Goal: Transaction & Acquisition: Purchase product/service

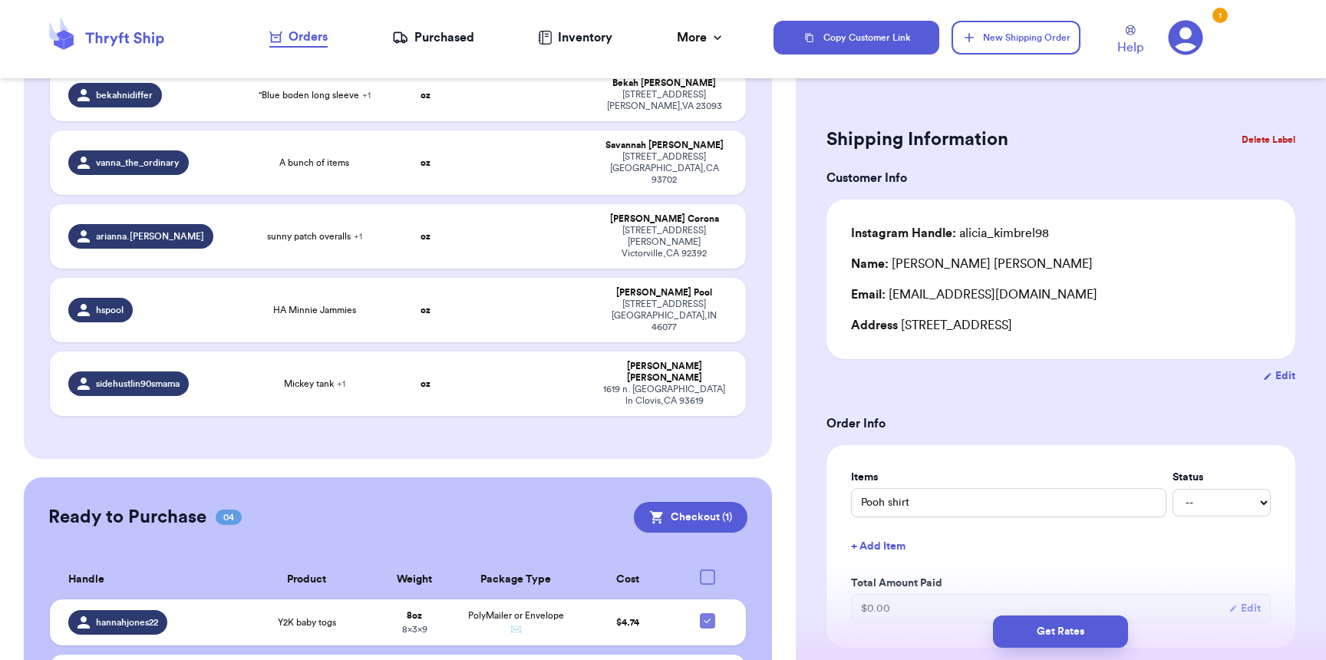
scroll to position [921, 0]
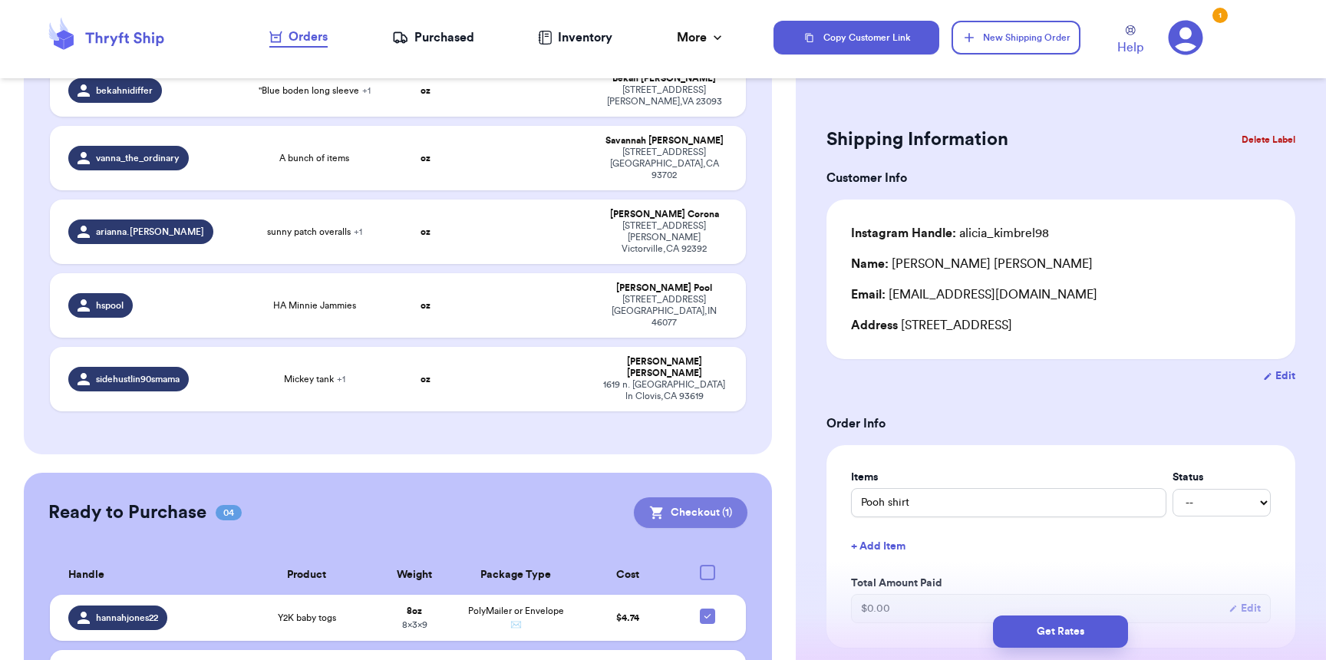
click at [699, 497] on button "Checkout ( 1 )" at bounding box center [691, 512] width 114 height 31
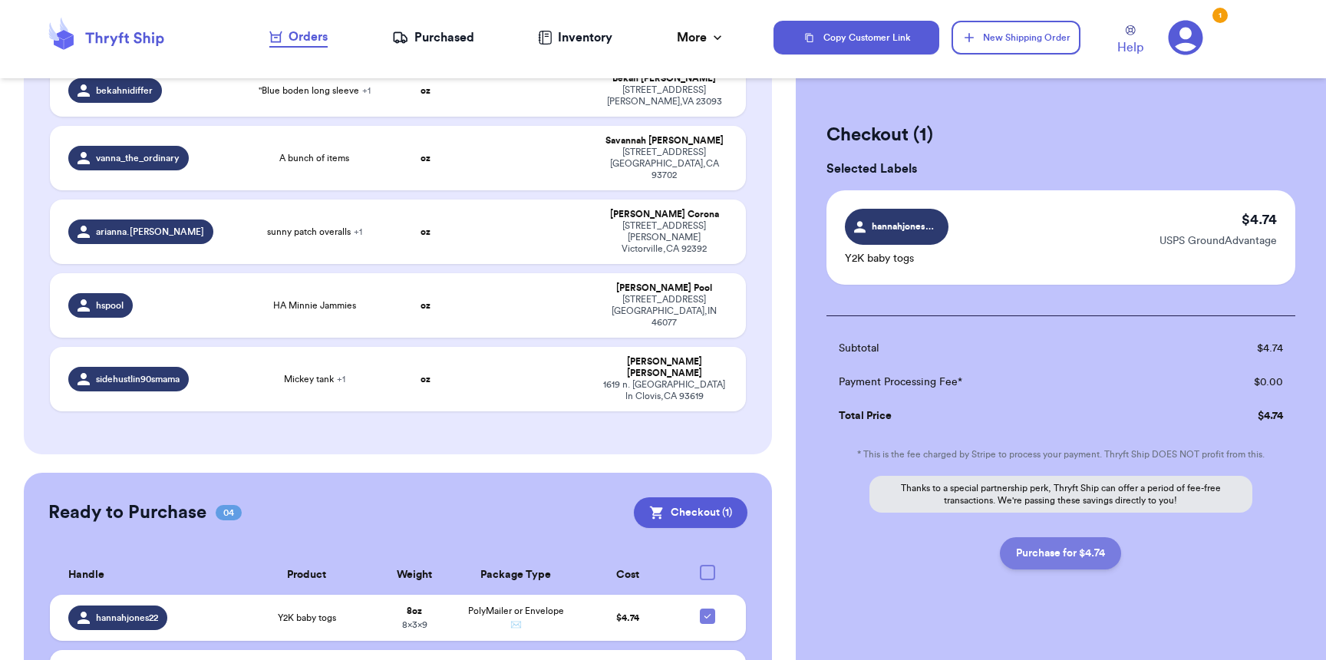
click at [1084, 562] on button "Purchase for $4.74" at bounding box center [1060, 553] width 121 height 32
checkbox input "false"
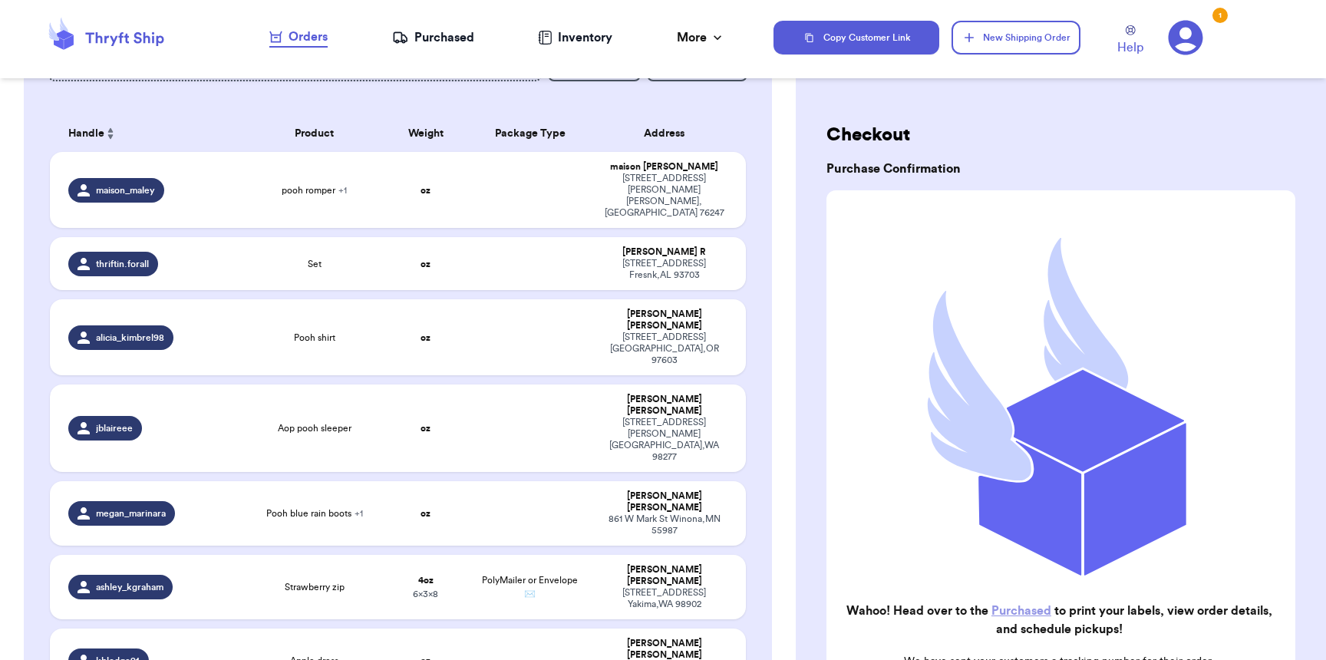
scroll to position [0, 0]
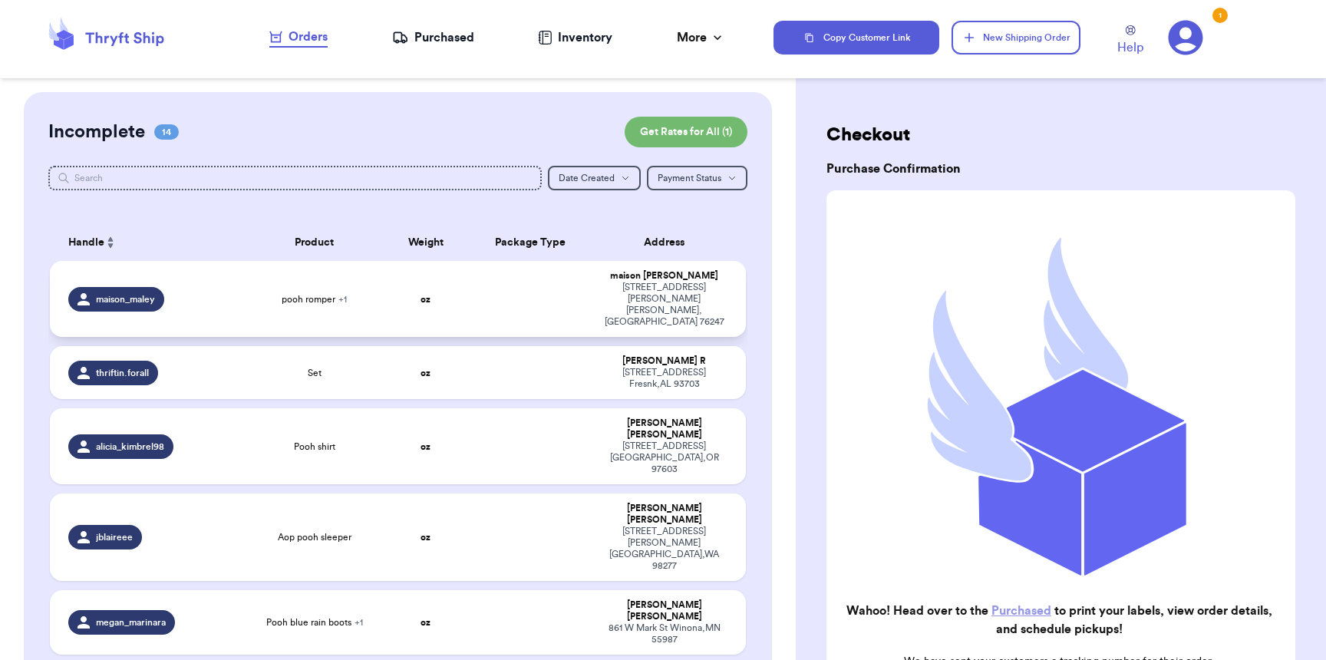
click at [542, 288] on td at bounding box center [529, 299] width 125 height 76
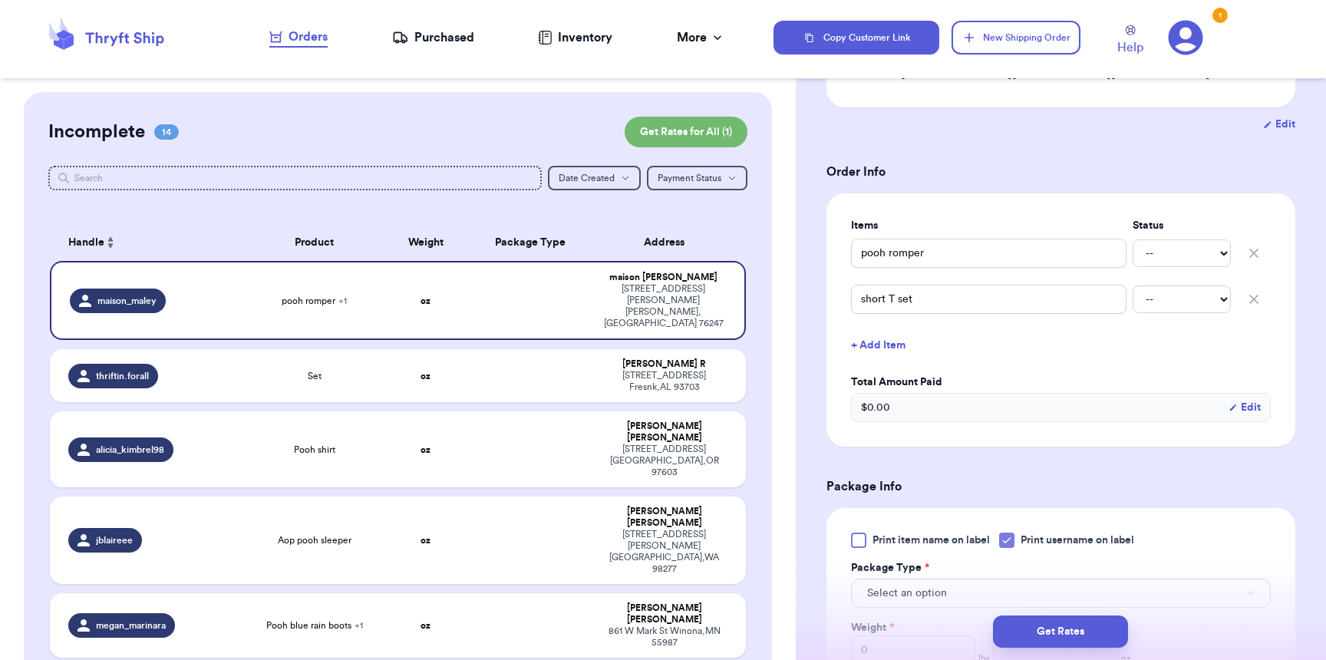
scroll to position [661, 0]
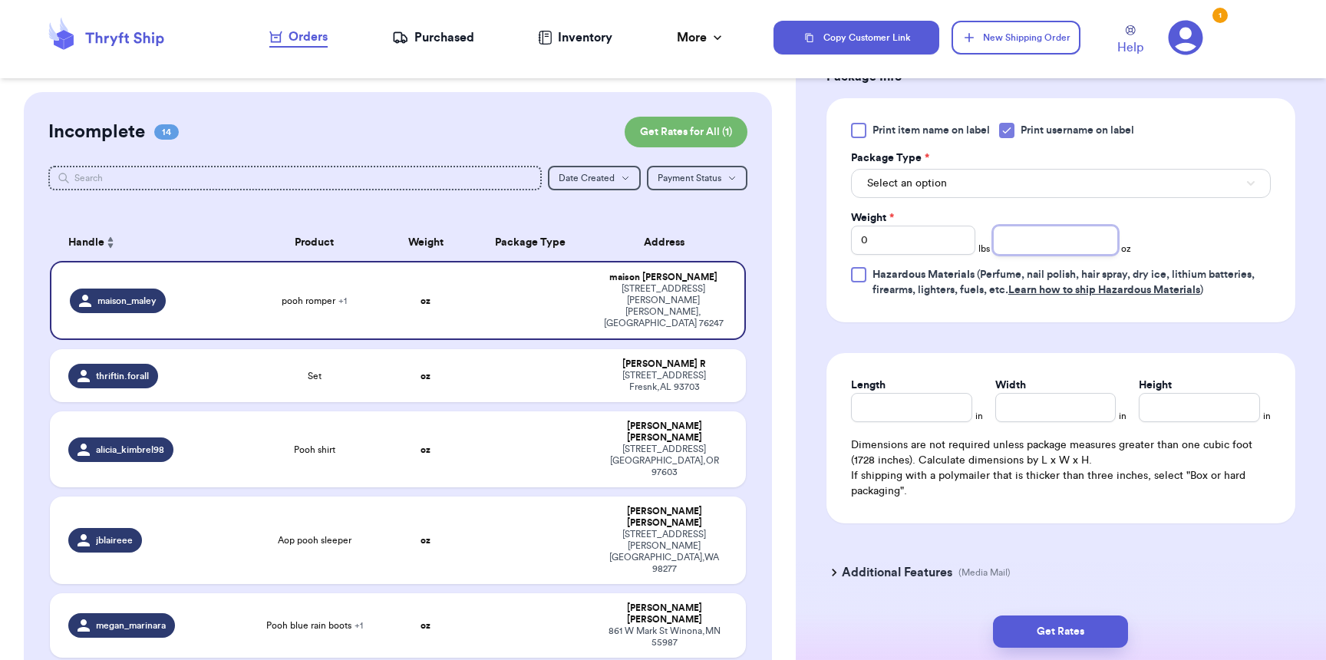
click at [1020, 246] on input "number" at bounding box center [1055, 240] width 124 height 29
type input "13"
click at [1040, 163] on div "Package Type *" at bounding box center [1061, 157] width 420 height 15
click at [1041, 176] on button "Select an option" at bounding box center [1061, 183] width 420 height 29
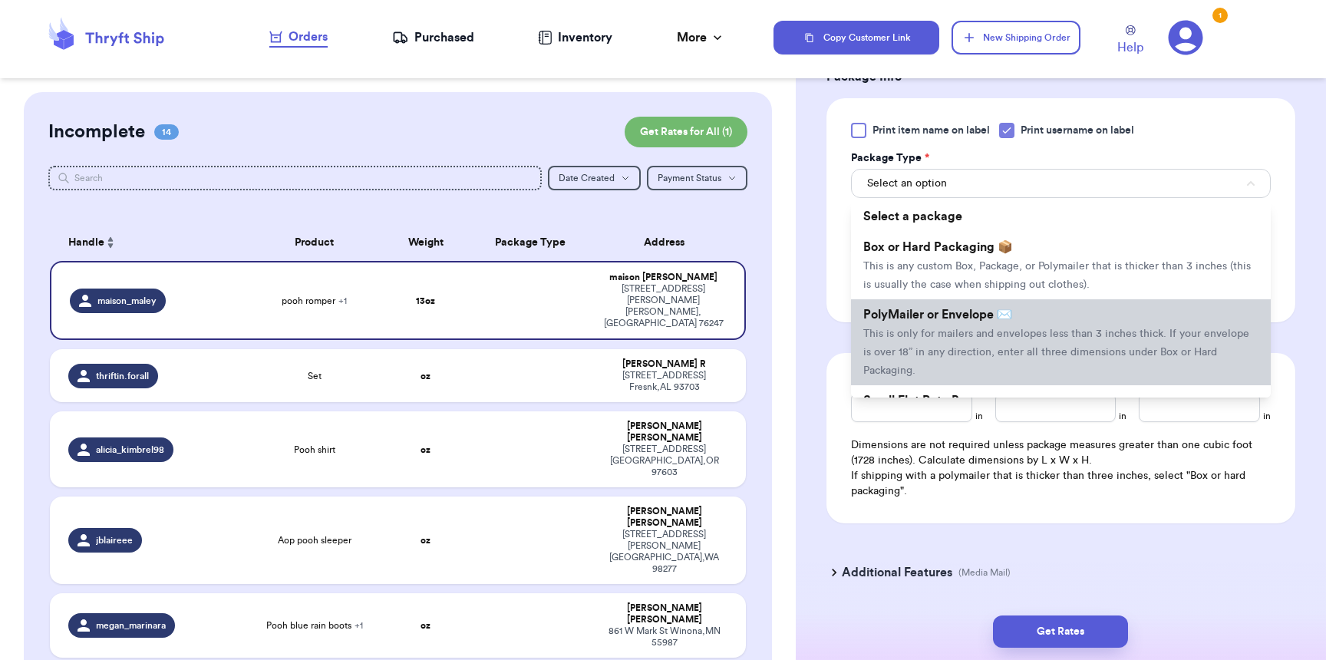
click at [999, 312] on span "PolyMailer or Envelope ✉️" at bounding box center [937, 314] width 149 height 12
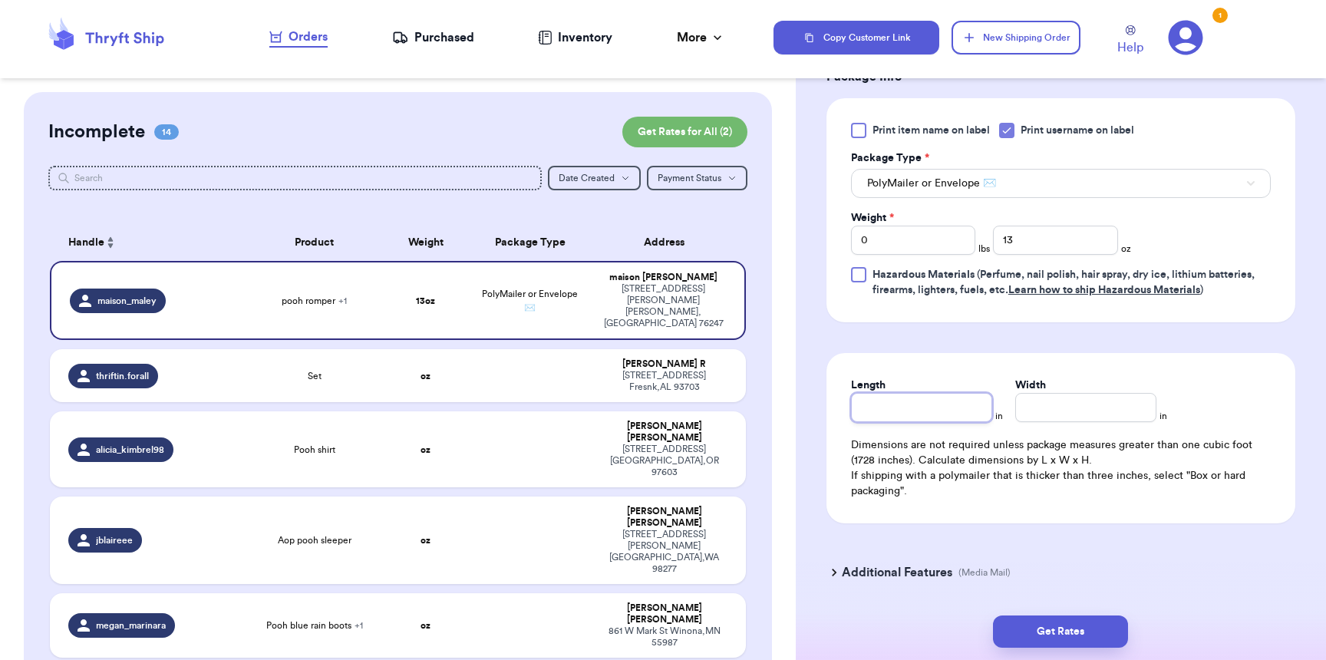
click at [921, 422] on input "Length" at bounding box center [921, 407] width 141 height 29
type input "11"
type input "9"
click at [1070, 642] on button "Get Rates" at bounding box center [1060, 631] width 135 height 32
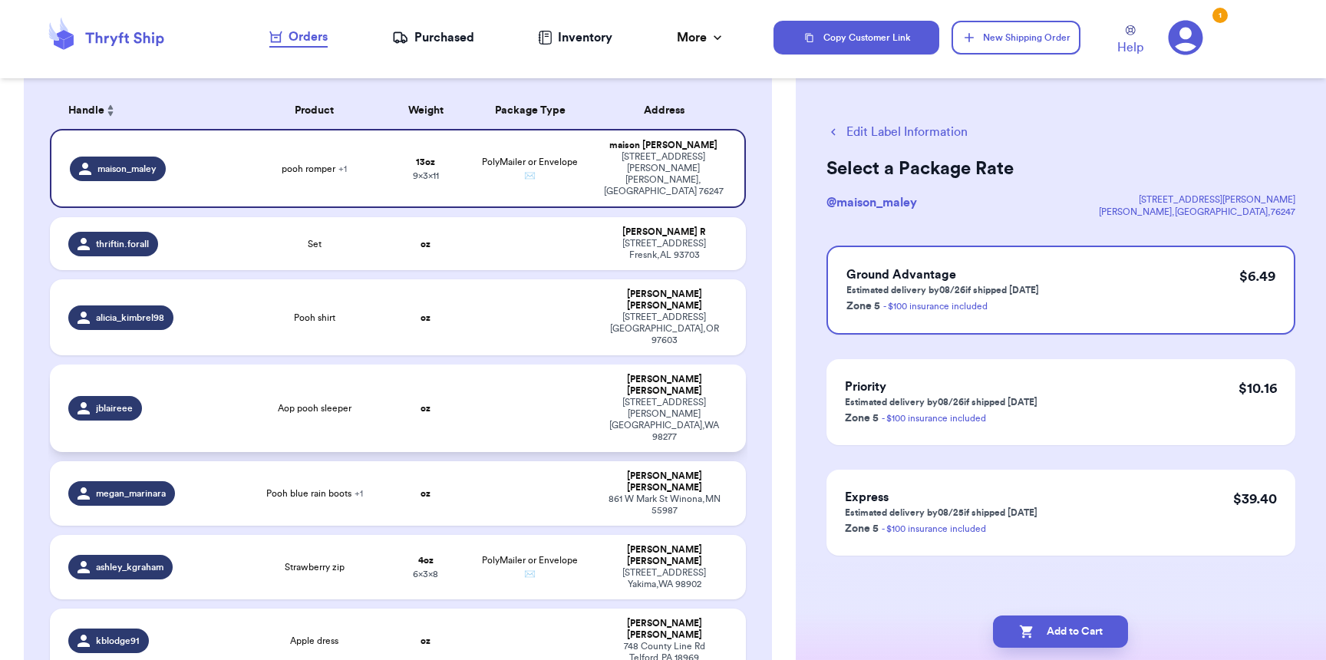
scroll to position [146, 0]
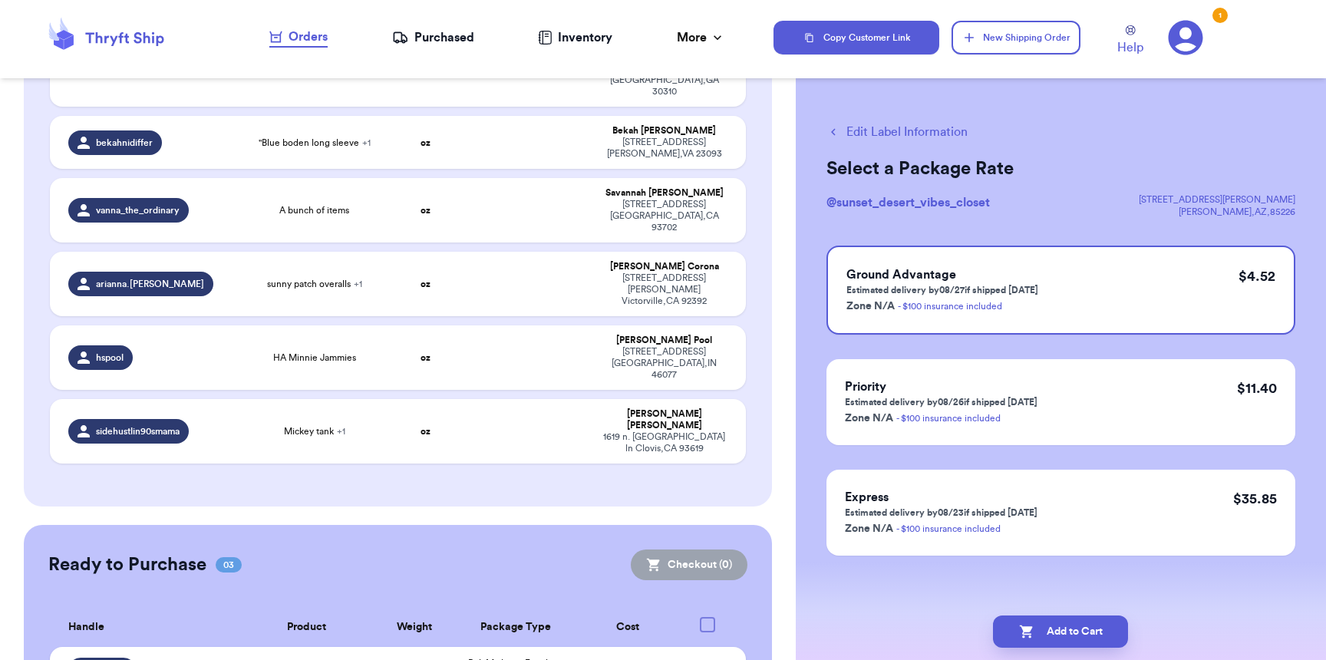
scroll to position [862, 0]
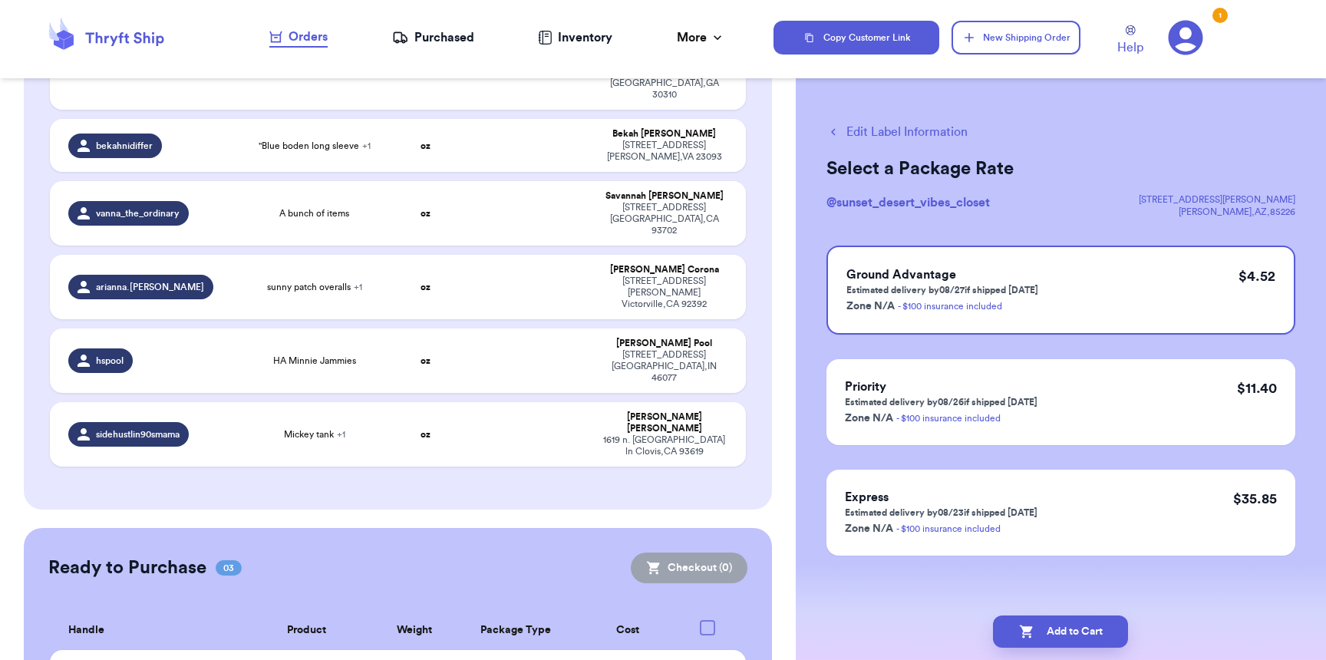
click at [884, 131] on button "Edit Label Information" at bounding box center [896, 132] width 141 height 18
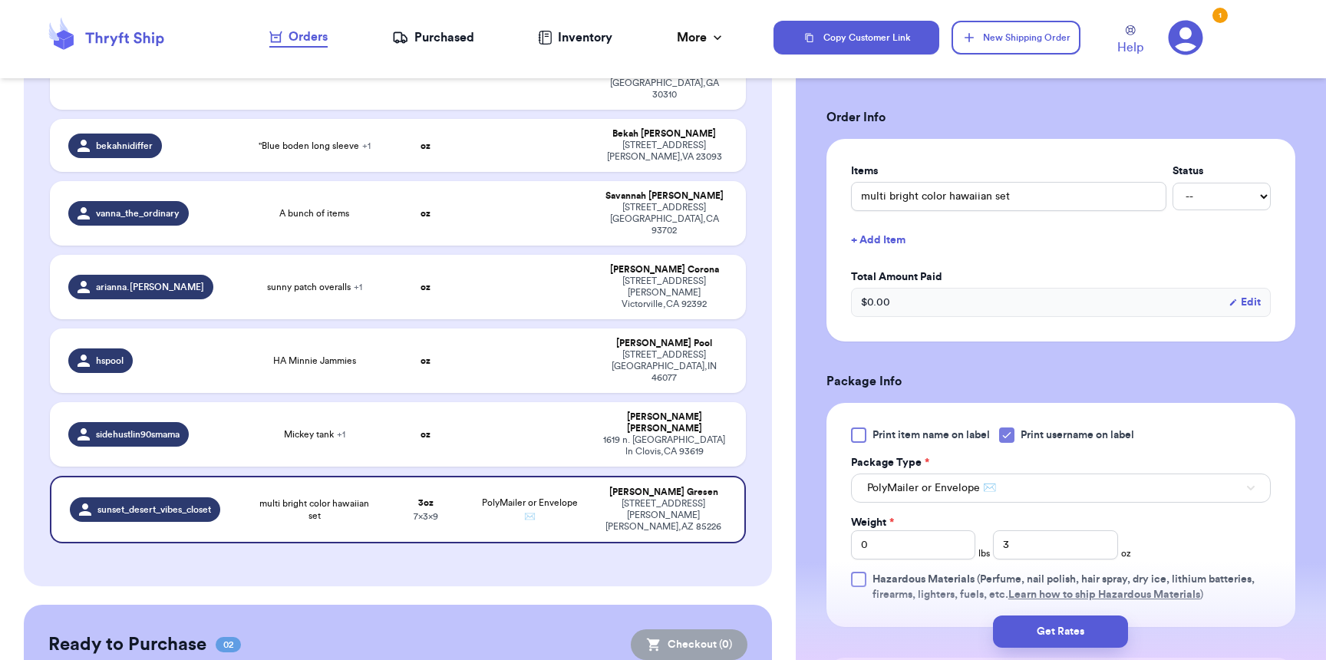
scroll to position [432, 0]
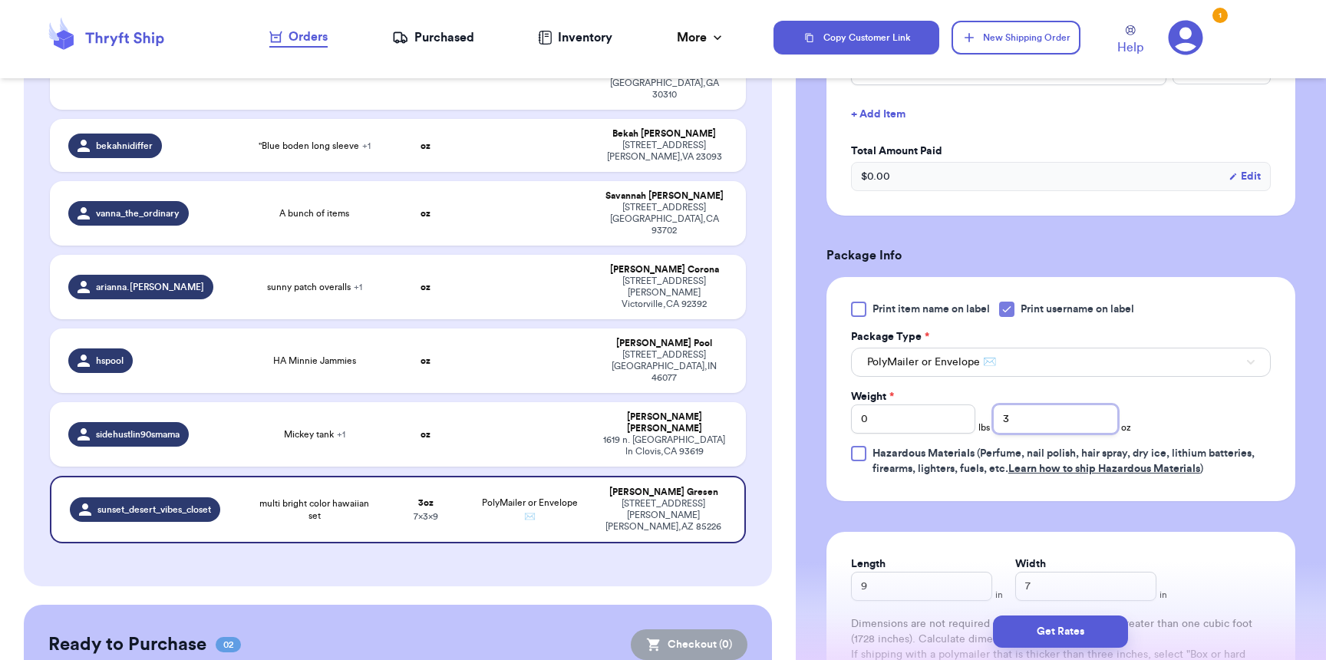
drag, startPoint x: 1030, startPoint y: 416, endPoint x: 1003, endPoint y: 421, distance: 28.1
click at [1003, 421] on input "3" at bounding box center [1055, 418] width 124 height 29
type input "9"
click at [1069, 641] on button "Get Rates" at bounding box center [1060, 631] width 135 height 32
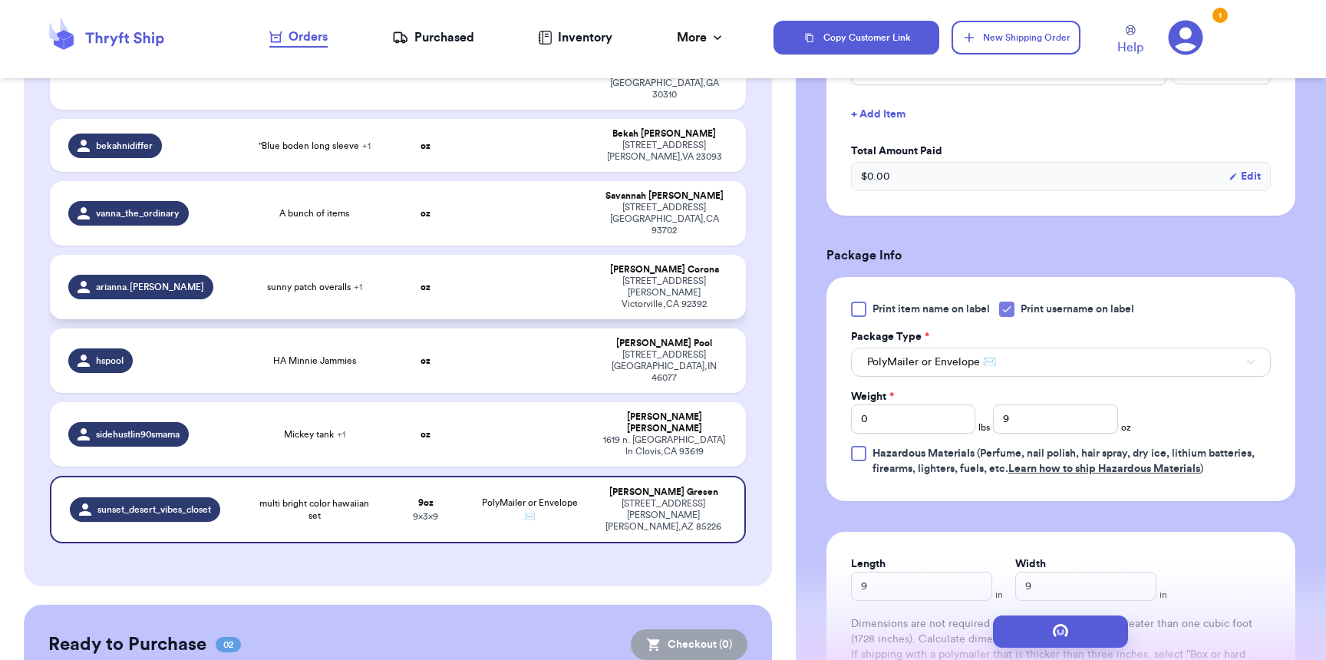
scroll to position [0, 0]
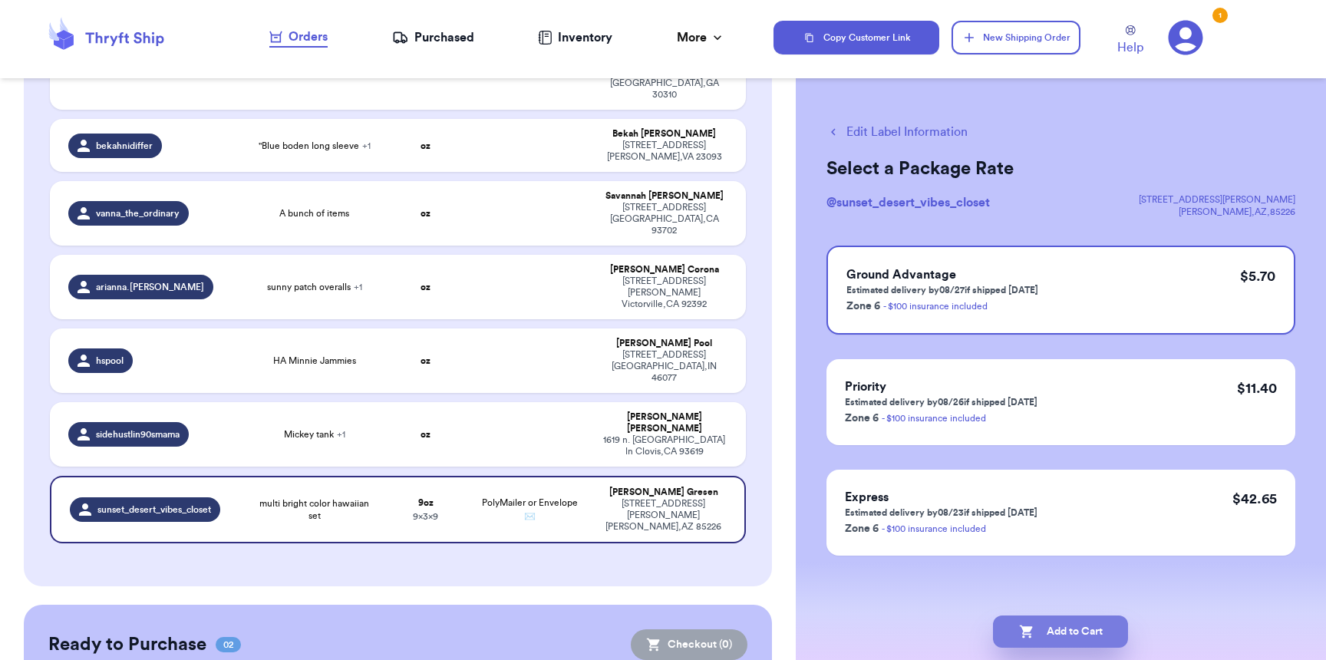
click at [1022, 635] on icon "button" at bounding box center [1026, 631] width 13 height 13
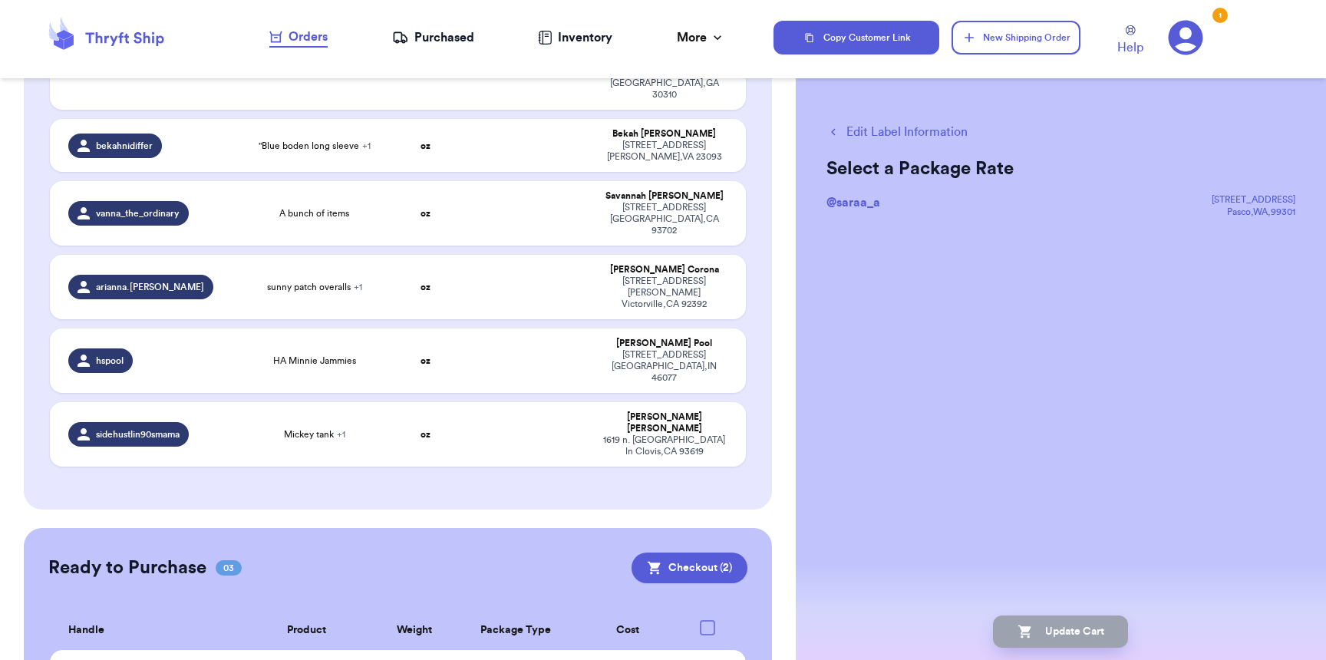
checkbox input "false"
click at [704, 650] on td at bounding box center [712, 673] width 68 height 46
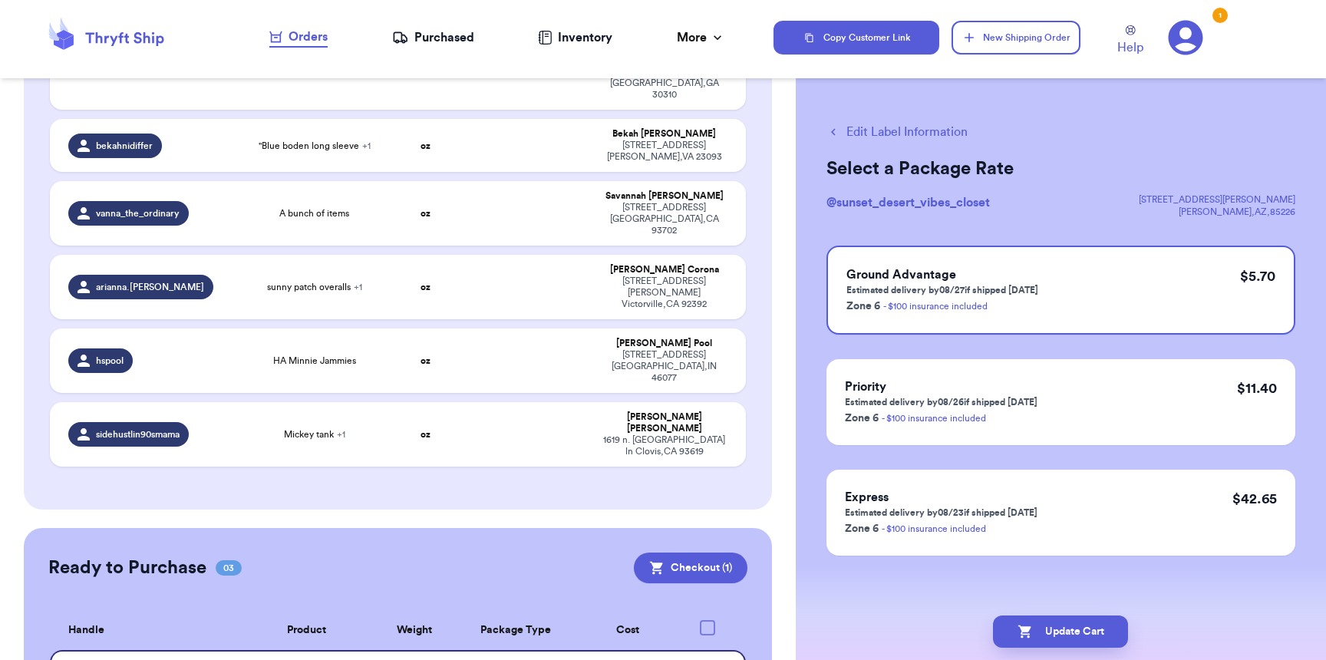
click at [701, 659] on icon at bounding box center [707, 673] width 12 height 12
click at [706, 659] on input "checkbox" at bounding box center [706, 664] width 1 height 1
checkbox input "false"
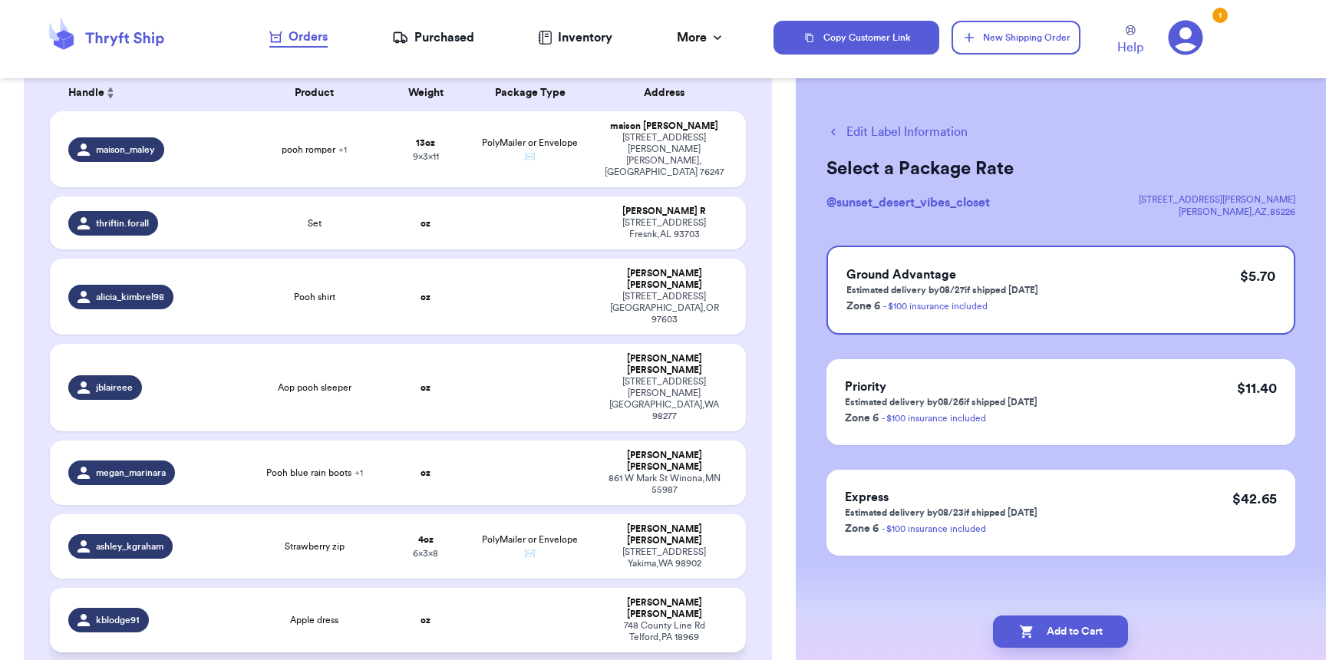
scroll to position [147, 0]
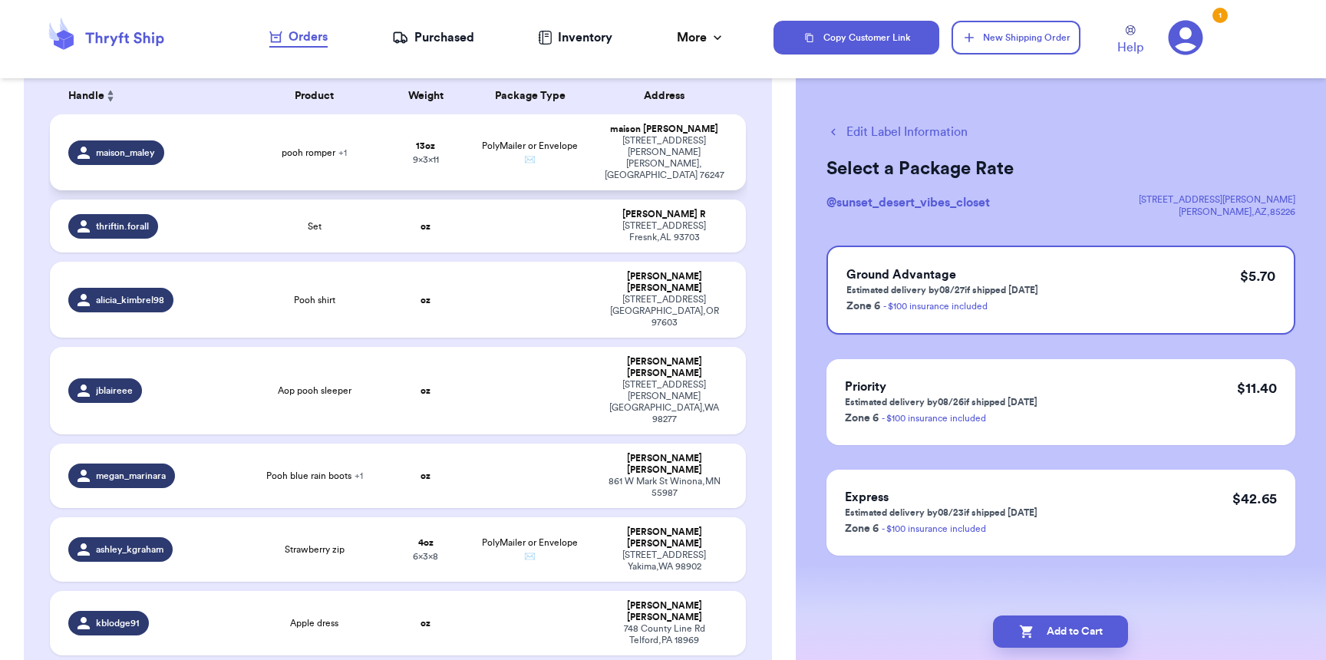
click at [502, 158] on td "PolyMailer or Envelope ✉️" at bounding box center [529, 152] width 125 height 76
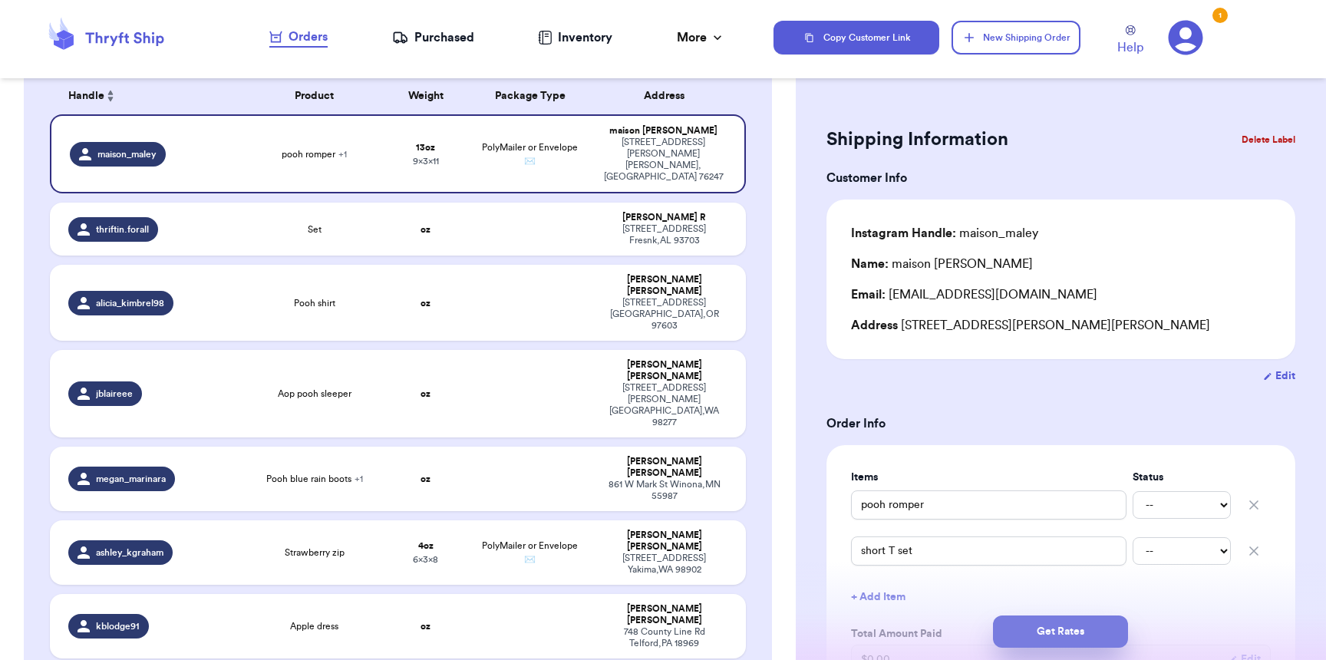
click at [1078, 642] on button "Get Rates" at bounding box center [1060, 631] width 135 height 32
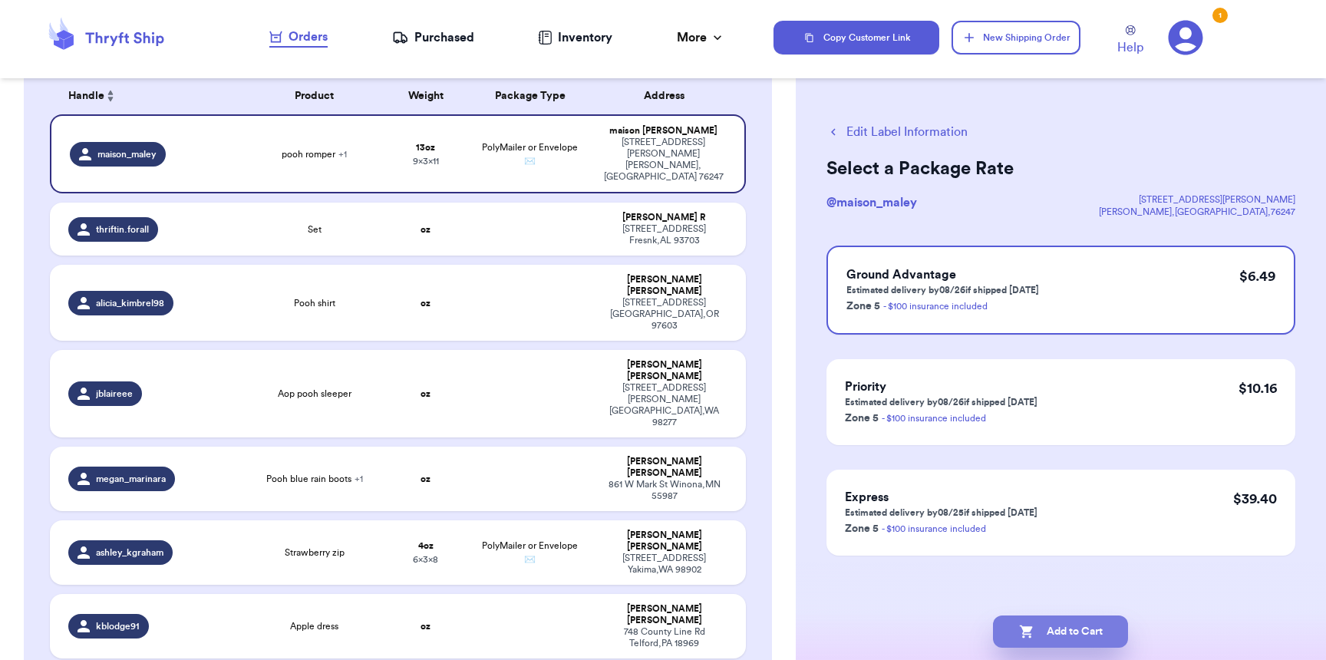
click at [1079, 631] on button "Add to Cart" at bounding box center [1060, 631] width 135 height 32
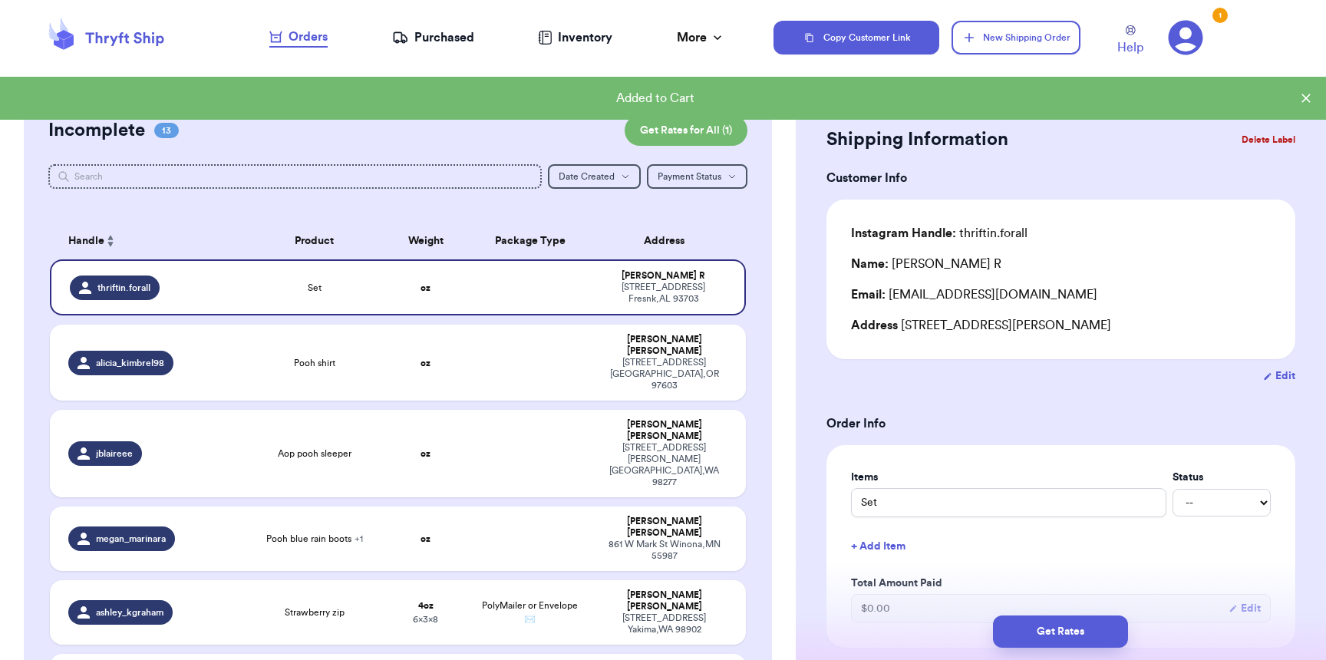
scroll to position [0, 0]
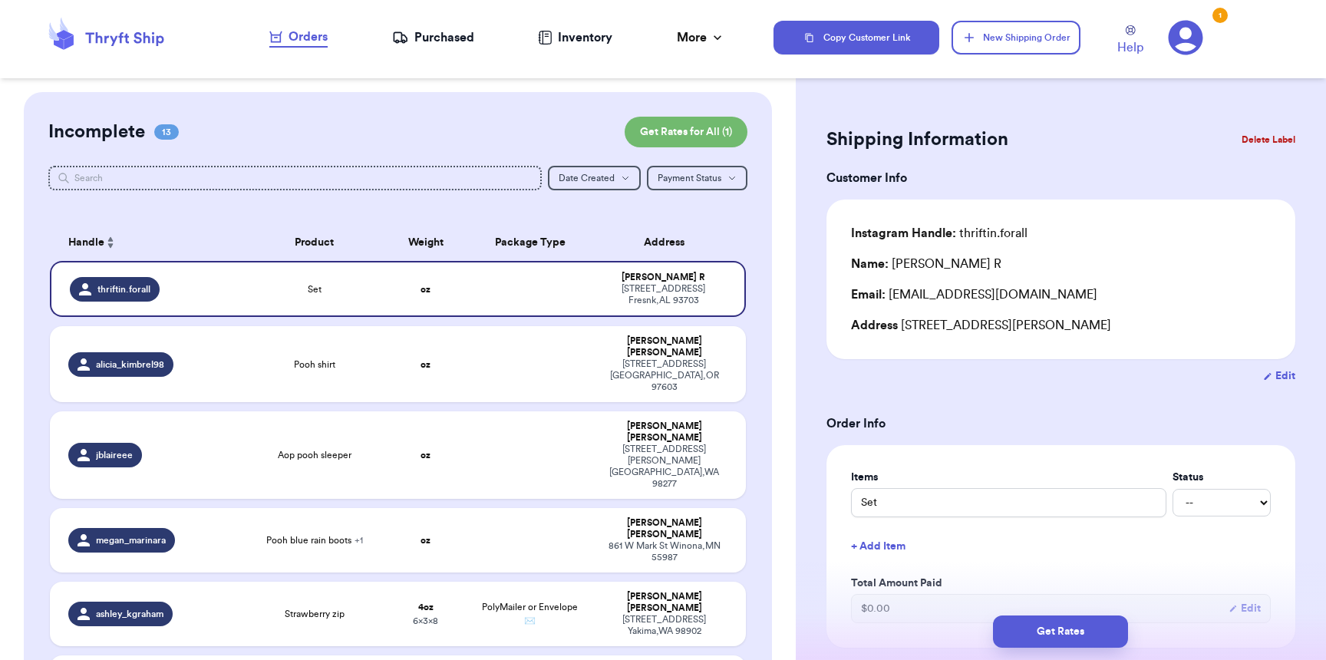
click at [443, 31] on div "Purchased" at bounding box center [433, 37] width 82 height 18
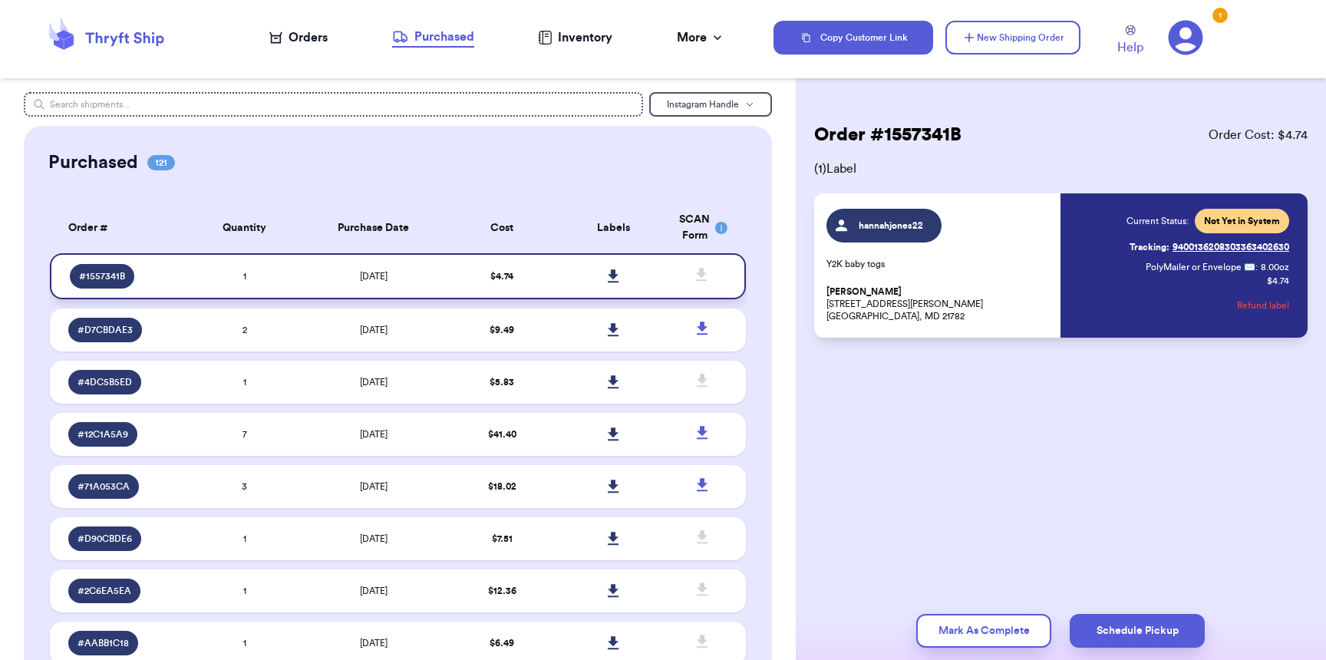
click at [608, 275] on icon at bounding box center [613, 275] width 11 height 13
